Goal: Information Seeking & Learning: Find specific fact

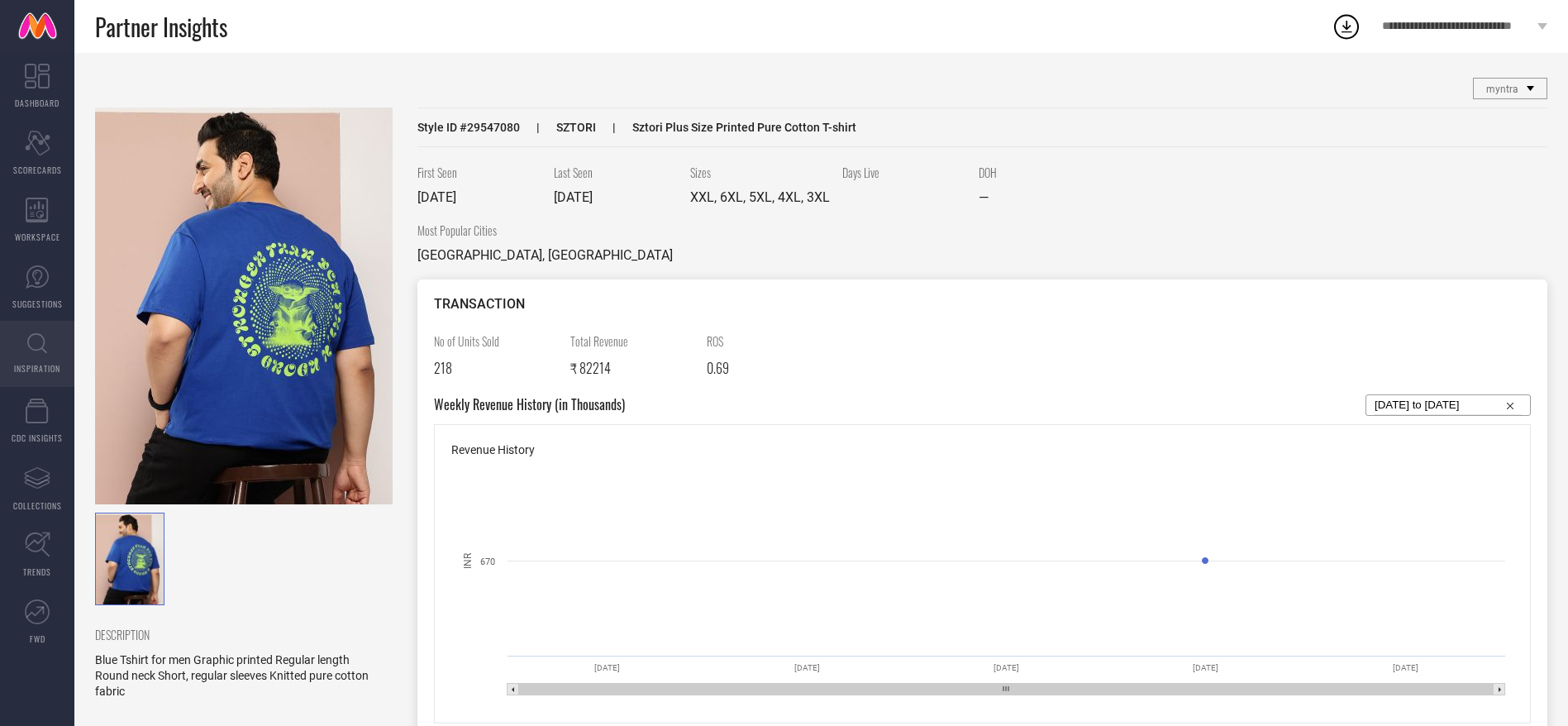
click at [47, 346] on link "INSPIRATION" at bounding box center [37, 353] width 75 height 66
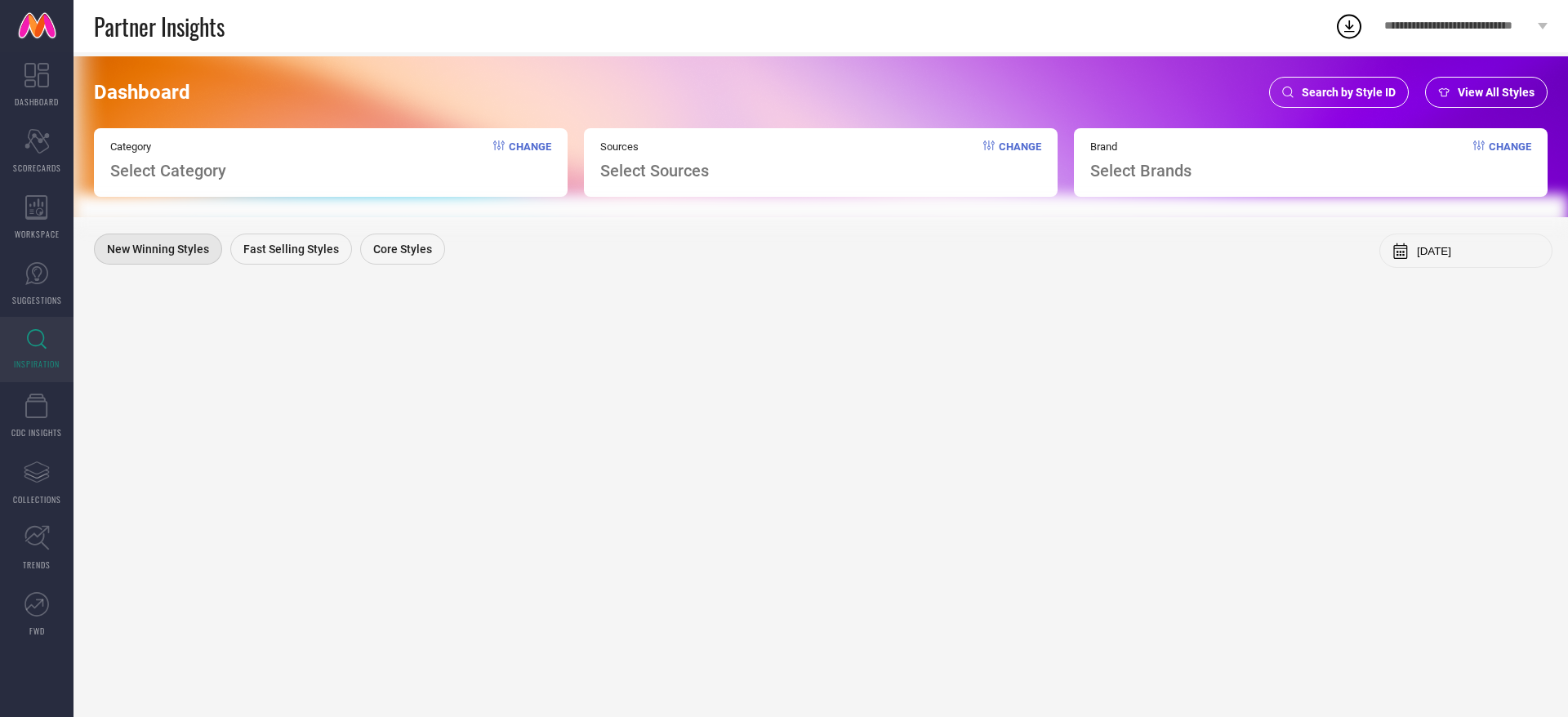
click at [1322, 86] on span "Search by Style ID" at bounding box center [1349, 92] width 94 height 13
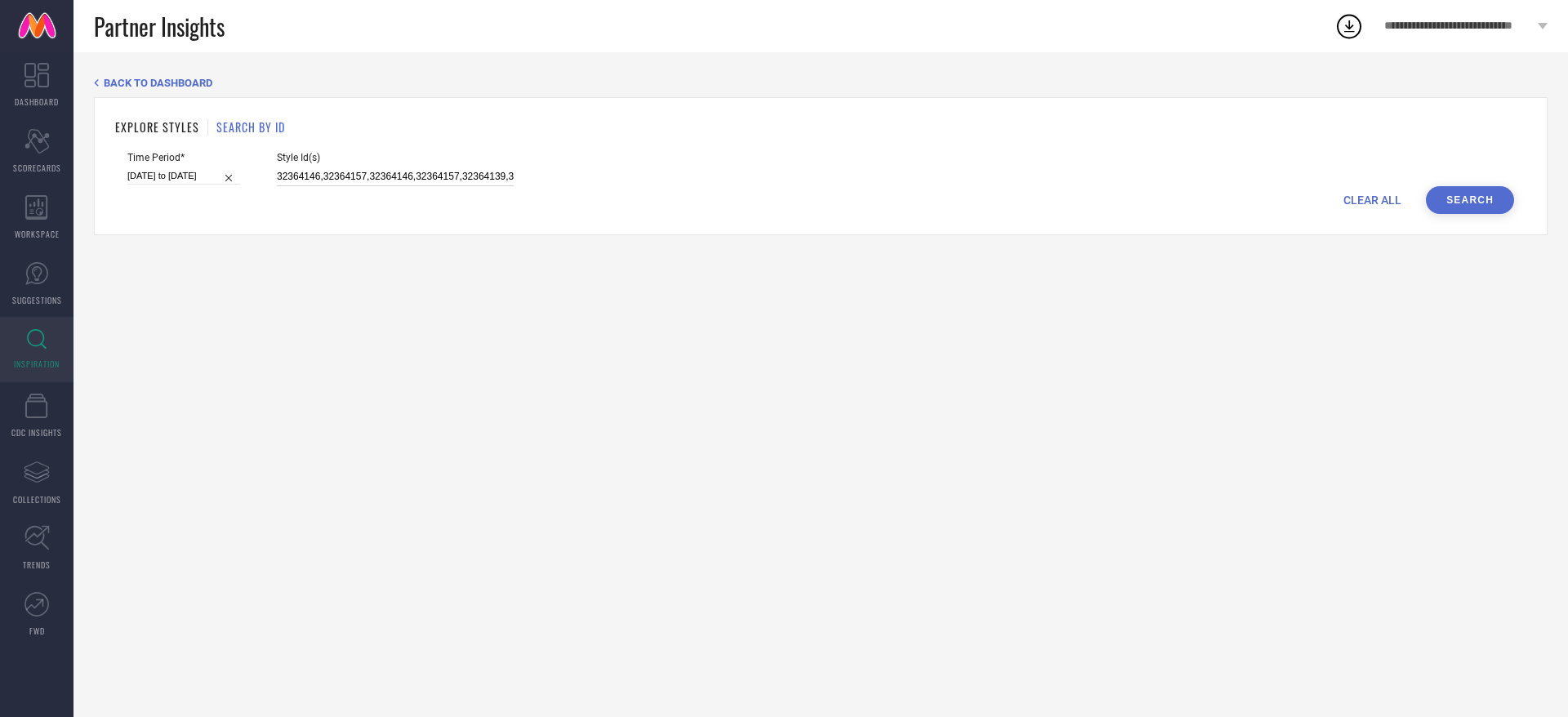
click at [483, 170] on input "32364146,32364157,32364146,32364157,32364139,32364151,32364149,32364145,3236414…" at bounding box center [395, 177] width 237 height 19
paste input "12468636"
type input "12468636"
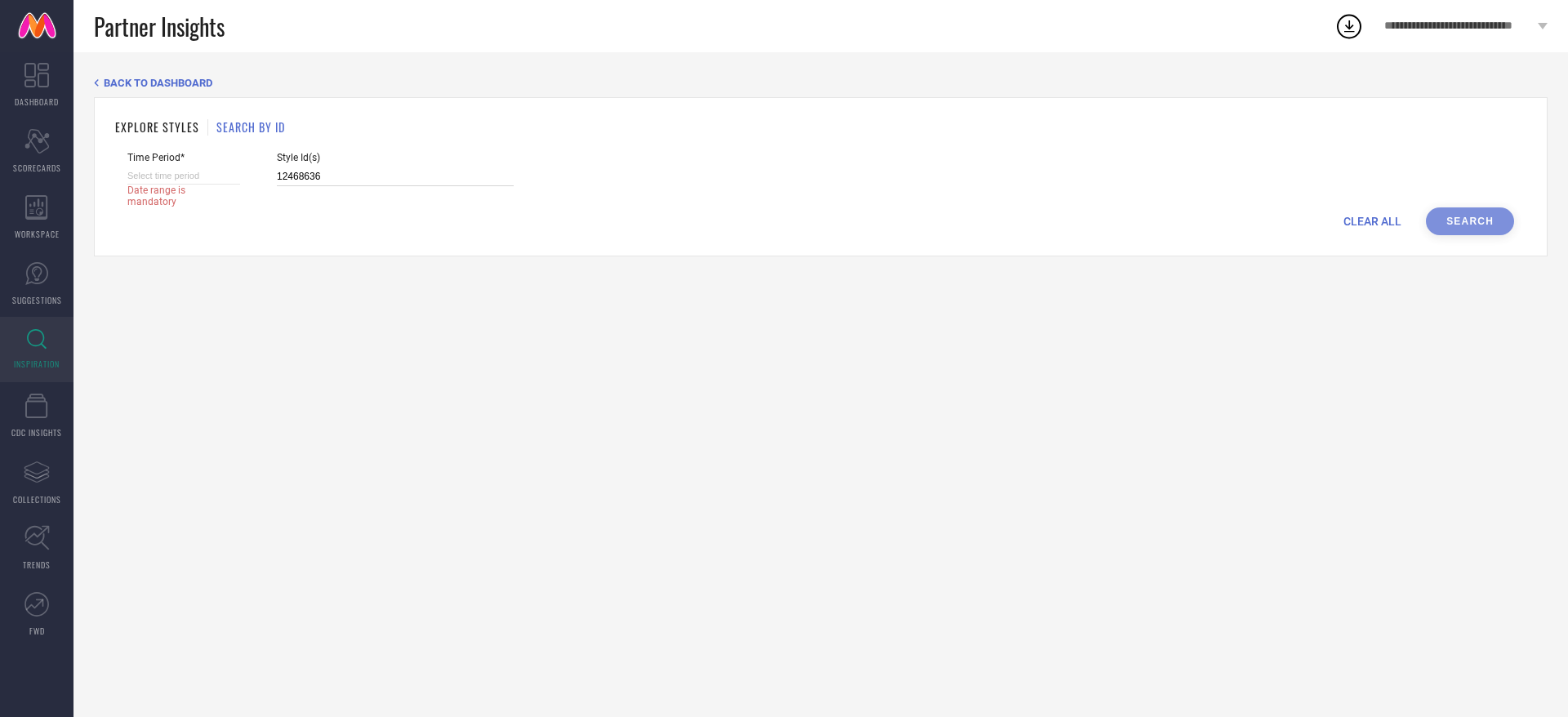
select select "7"
select select "2025"
select select "8"
select select "2025"
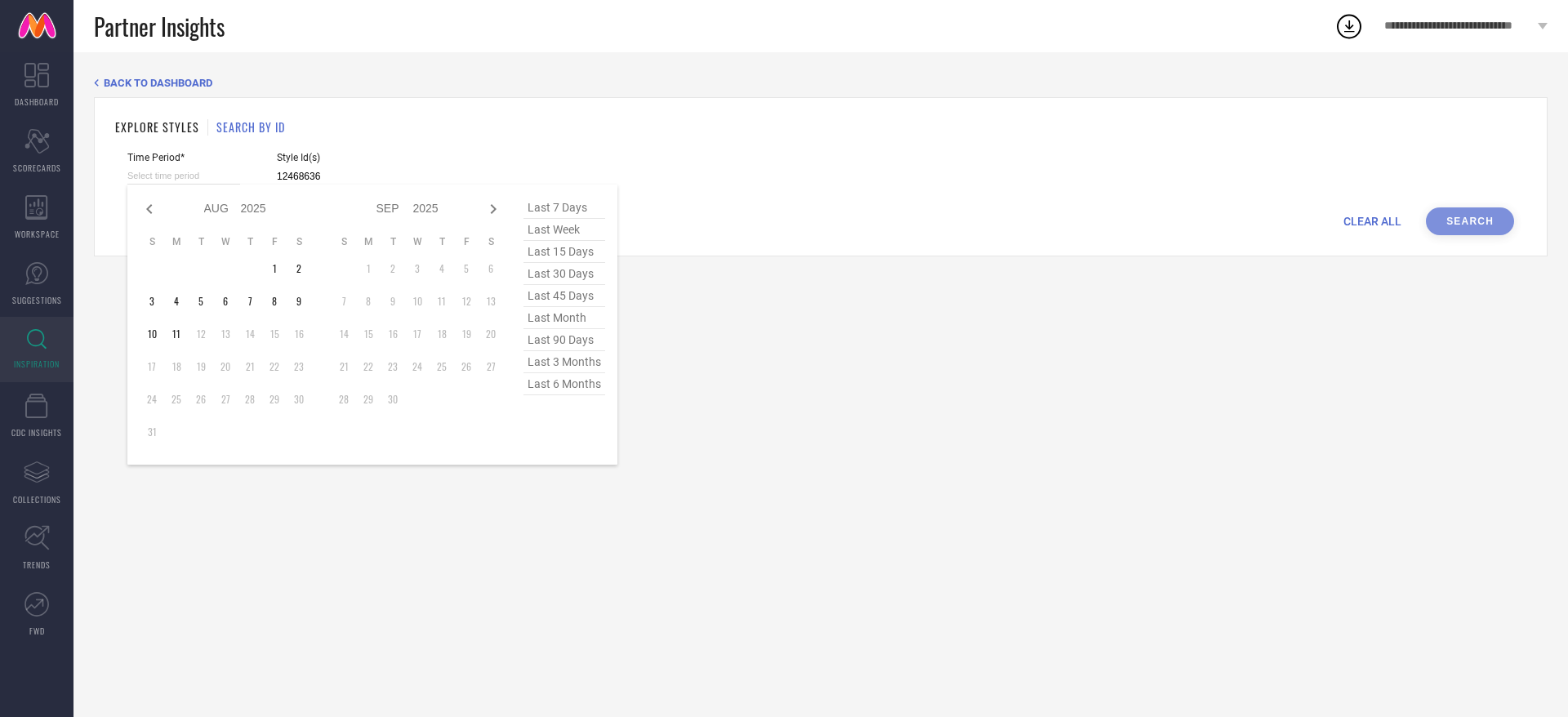
click at [230, 180] on input at bounding box center [184, 176] width 113 height 17
type input "12468636"
click at [575, 389] on span "last 6 months" at bounding box center [565, 383] width 82 height 22
type input "[DATE] to [DATE]"
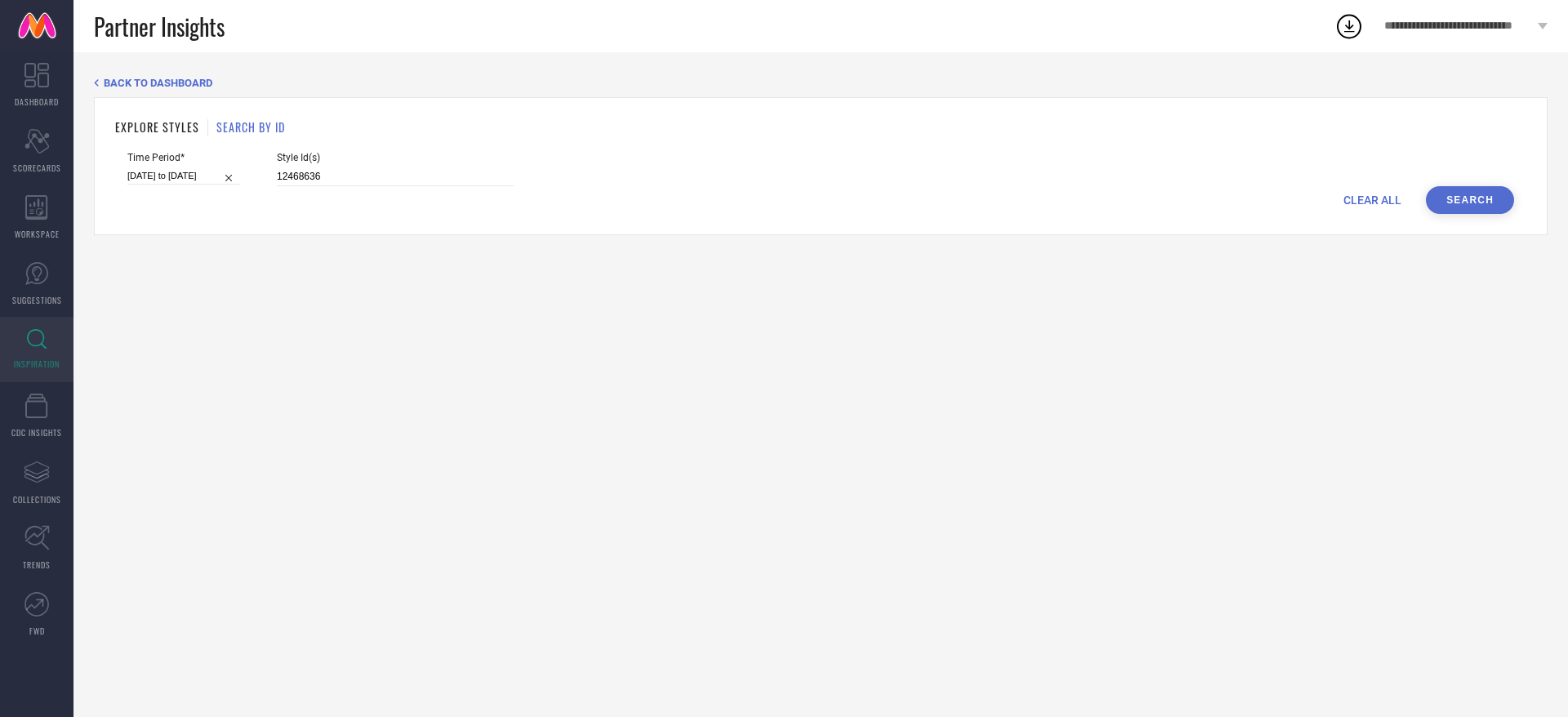
click at [1458, 192] on button "Search" at bounding box center [1470, 200] width 88 height 28
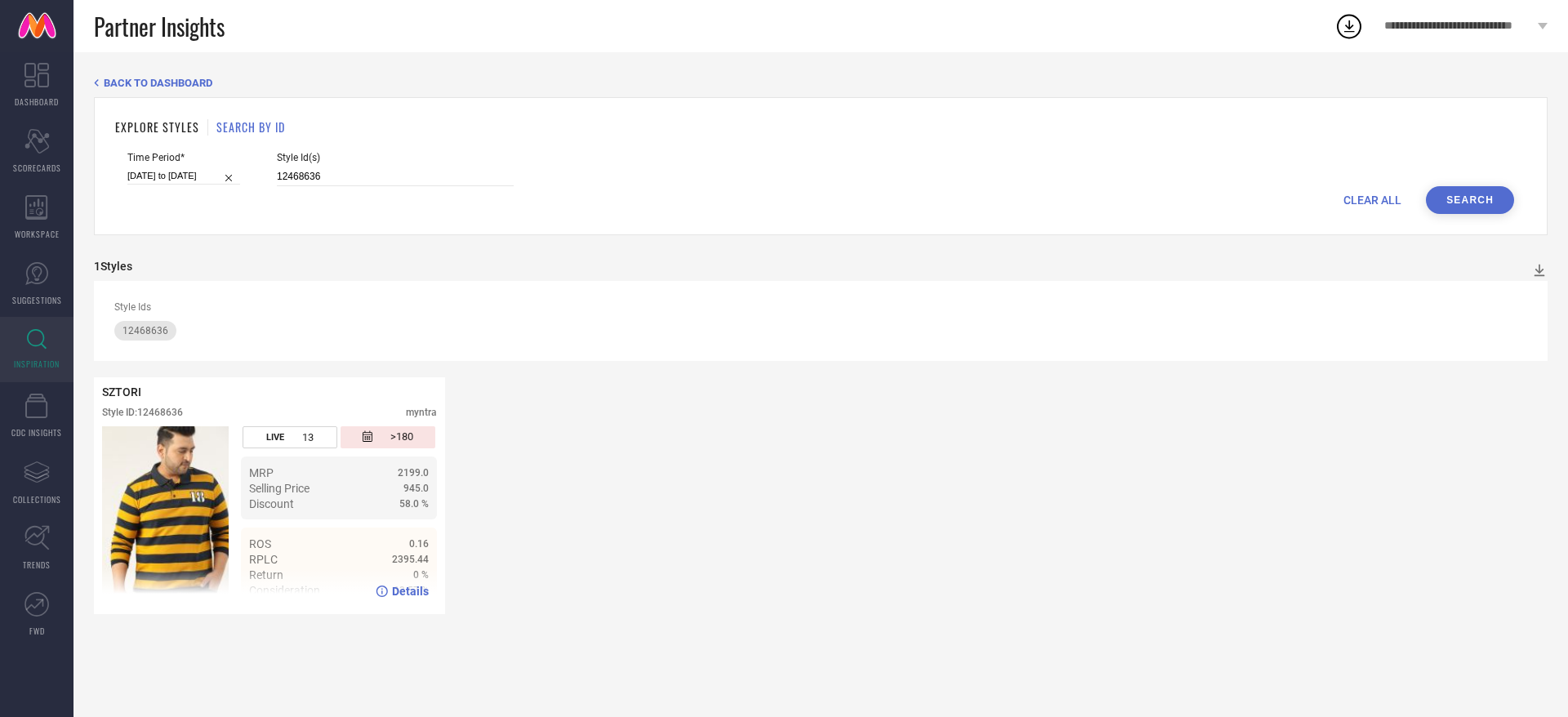
click at [421, 590] on span "Details" at bounding box center [410, 590] width 36 height 13
